Goal: Task Accomplishment & Management: Complete application form

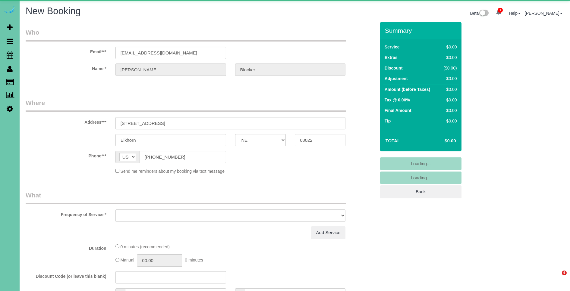
select select "NE"
select select "object:1421"
select select "string:fspay-60f01808-d3e1-474f-9c20-bc7627d58dd6"
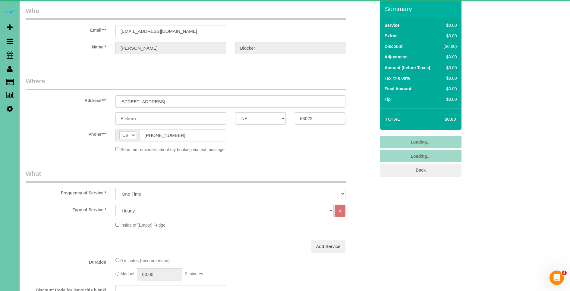
scroll to position [22, 0]
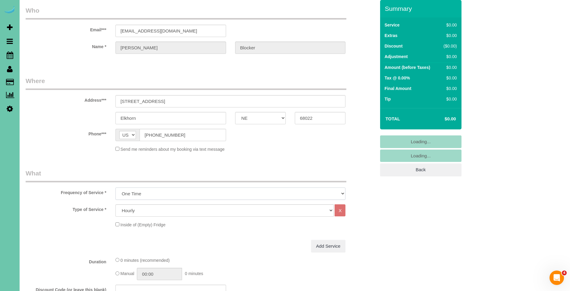
click at [203, 191] on select "One Time Weekly (0% for the First Booking) Bi-Weekly (0% for the First Booking)…" at bounding box center [230, 194] width 230 height 12
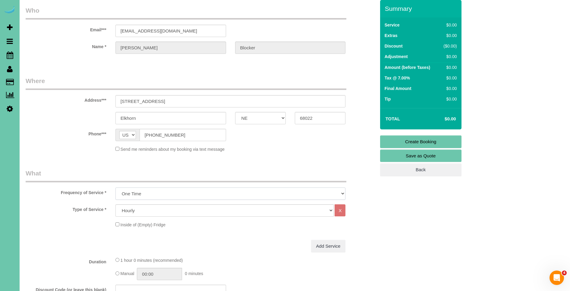
select select "object:1608"
click at [115, 188] on select "One Time Weekly (0% for the First Booking) Bi-Weekly (0% for the First Booking)…" at bounding box center [230, 194] width 230 height 12
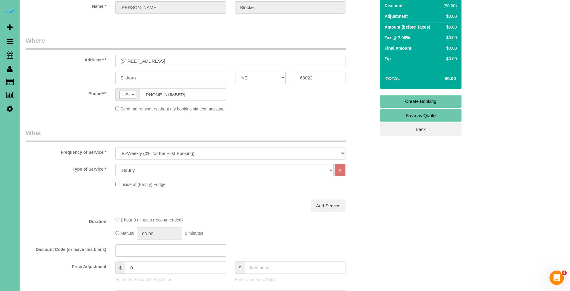
scroll to position [67, 0]
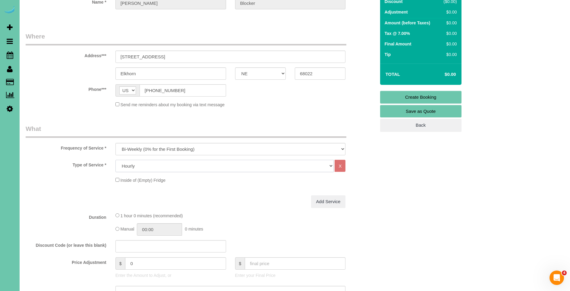
click at [176, 167] on select "Hourly 2.5 Hour Custom Clean 3.5 Hour Custom Clean commercial 1000 Square Feet …" at bounding box center [224, 166] width 218 height 12
select select "160"
click at [115, 160] on select "Hourly 2.5 Hour Custom Clean 3.5 Hour Custom Clean commercial 1000 Square Feet …" at bounding box center [224, 166] width 218 height 12
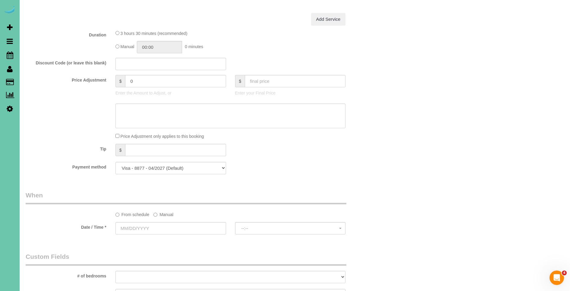
scroll to position [254, 0]
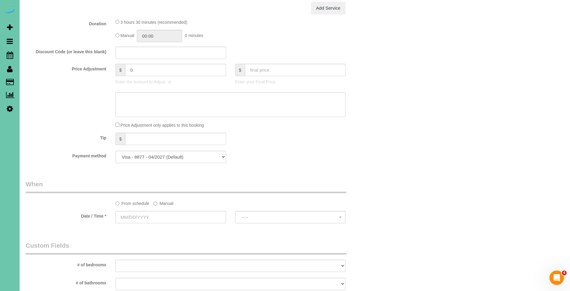
click at [165, 202] on label "Manual" at bounding box center [163, 202] width 20 height 8
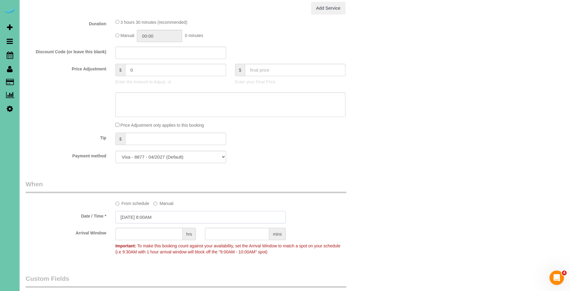
click at [133, 214] on input "[DATE] 8:00AM" at bounding box center [200, 217] width 170 height 12
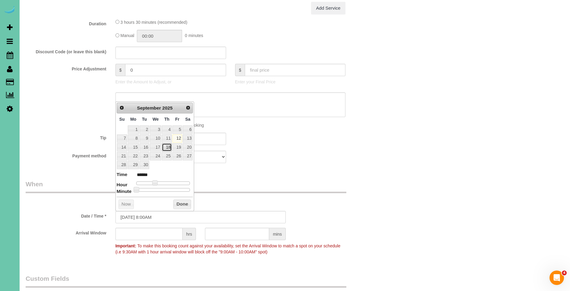
click at [167, 150] on link "18" at bounding box center [167, 147] width 10 height 8
type input "[DATE] 9:00AM"
type input "******"
type input "[DATE] 10:00AM"
type input "*******"
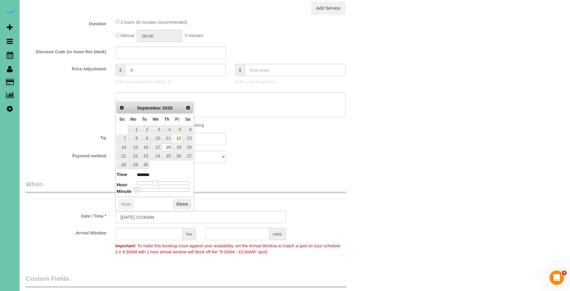
type input "[DATE] 11:00AM"
type input "*******"
drag, startPoint x: 154, startPoint y: 182, endPoint x: 154, endPoint y: 186, distance: 3.9
click at [162, 183] on span at bounding box center [161, 182] width 5 height 5
type input "[DATE] 11:05AM"
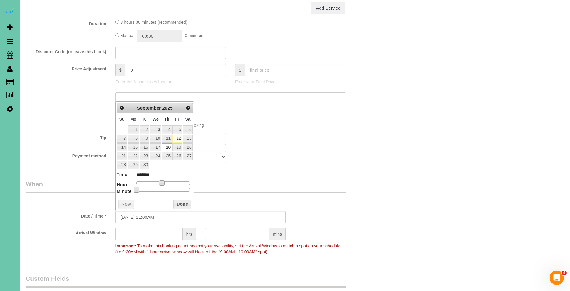
type input "*******"
type input "[DATE] 11:10AM"
type input "*******"
type input "[DATE] 11:15AM"
type input "*******"
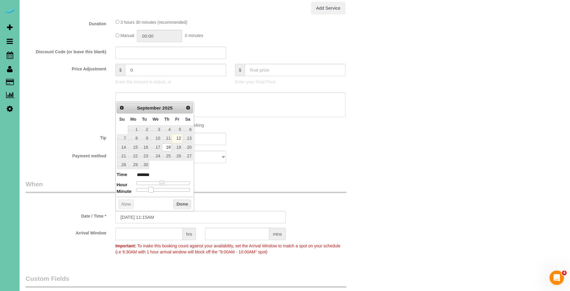
type input "[DATE] 11:20AM"
type input "*******"
type input "[DATE] 11:25AM"
type input "*******"
type input "[DATE] 11:30AM"
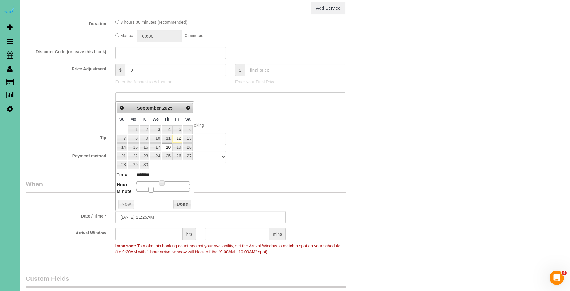
type input "*******"
type input "[DATE] 11:35AM"
type input "*******"
type input "[DATE] 11:40AM"
type input "*******"
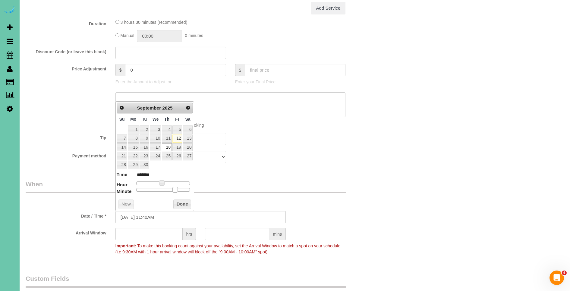
type input "[DATE] 11:35AM"
type input "*******"
type input "[DATE] 11:40AM"
type input "*******"
drag, startPoint x: 135, startPoint y: 190, endPoint x: 173, endPoint y: 192, distance: 38.6
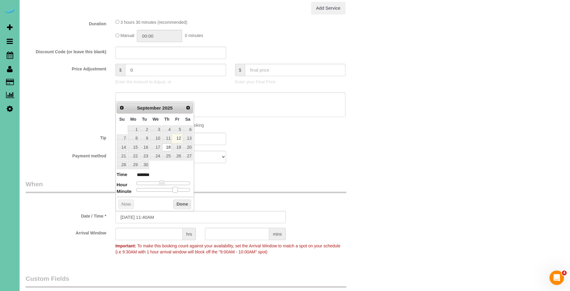
click at [173, 192] on span at bounding box center [174, 189] width 5 height 5
click at [180, 200] on button "Done" at bounding box center [182, 205] width 18 height 10
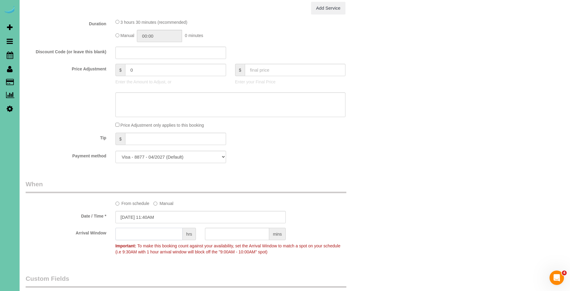
click at [177, 236] on input "text" at bounding box center [148, 234] width 67 height 12
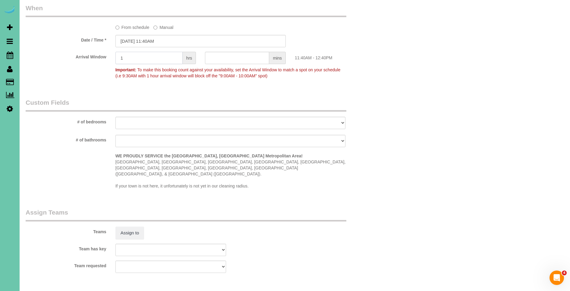
scroll to position [430, 0]
type input "1"
click at [319, 208] on legend "Assign Teams" at bounding box center [186, 215] width 320 height 14
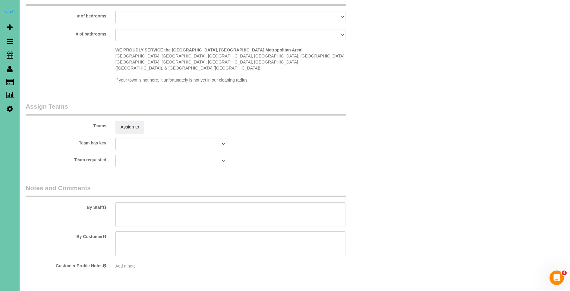
scroll to position [540, 0]
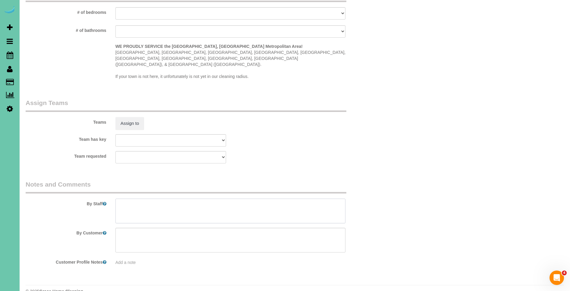
click at [228, 199] on textarea at bounding box center [230, 211] width 230 height 25
type textarea "4"
click at [204, 199] on textarea at bounding box center [230, 211] width 230 height 25
drag, startPoint x: 203, startPoint y: 199, endPoint x: 187, endPoint y: 200, distance: 16.6
click at [186, 200] on textarea at bounding box center [230, 211] width 230 height 25
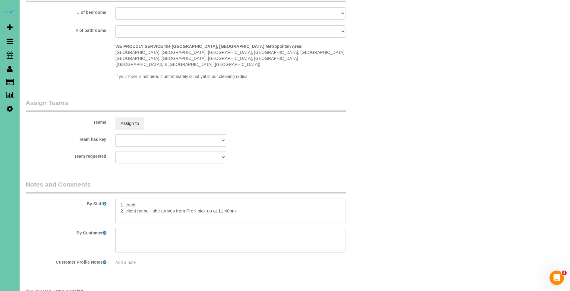
click at [274, 200] on textarea at bounding box center [230, 211] width 230 height 25
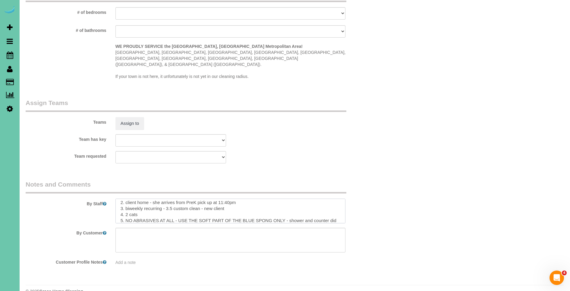
scroll to position [14, 0]
click at [171, 209] on textarea at bounding box center [230, 211] width 230 height 25
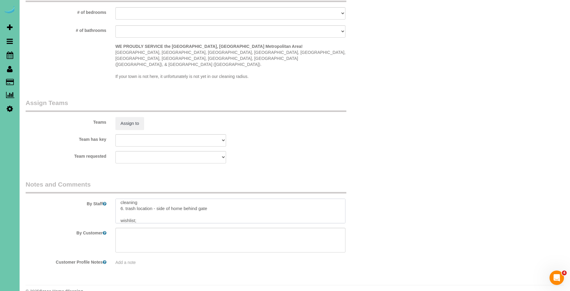
scroll to position [45, 0]
click at [174, 200] on textarea at bounding box center [230, 211] width 230 height 25
click at [166, 207] on textarea at bounding box center [230, 211] width 230 height 25
paste textarea "* Expected Completion (Based on Home Condition Rating 1–10): -If home is rated …"
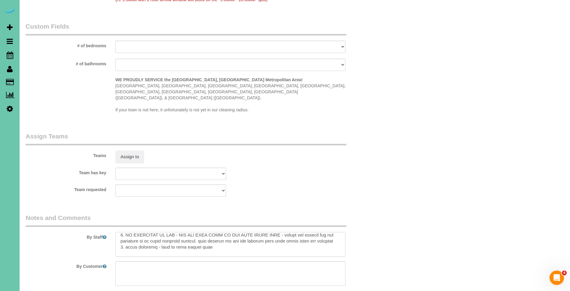
scroll to position [33, 0]
type textarea "3. loremi 3. dolors amet - con adipisc elit SedD eius te in 06:67ut 8. laboreet…"
click at [136, 151] on button "Assign to" at bounding box center [129, 157] width 29 height 13
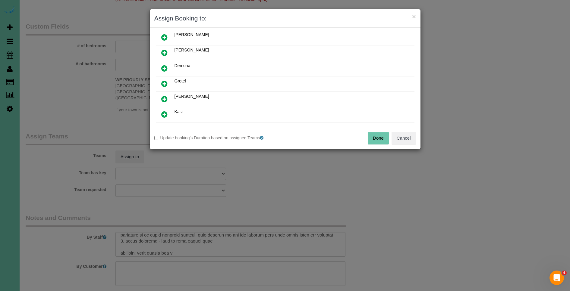
click at [164, 83] on icon at bounding box center [164, 83] width 6 height 7
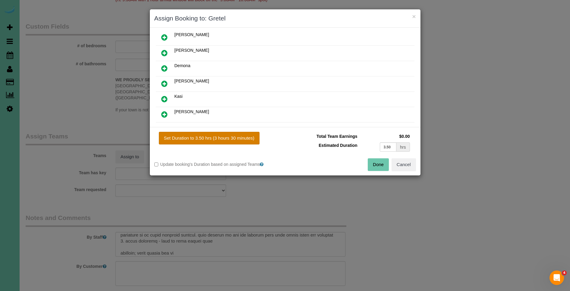
click at [215, 135] on button "Set Duration to 3.50 hrs (3 hours 30 minutes)" at bounding box center [209, 138] width 101 height 13
type input "3.50"
click at [375, 165] on button "Done" at bounding box center [377, 164] width 21 height 13
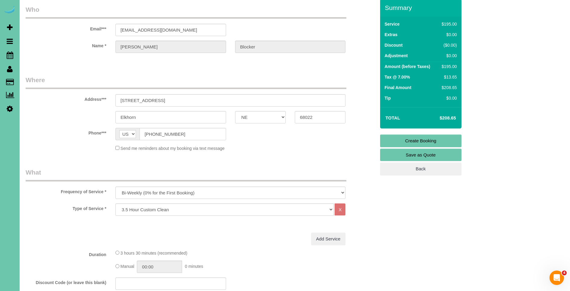
scroll to position [0, 0]
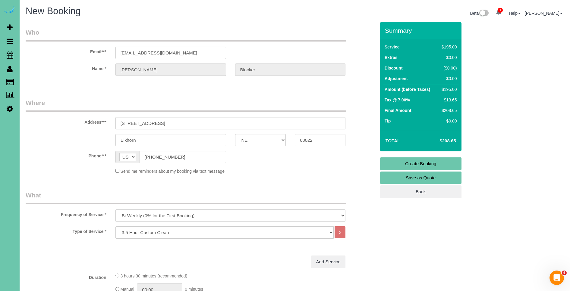
click at [443, 165] on link "Create Booking" at bounding box center [420, 164] width 81 height 13
